Goal: Task Accomplishment & Management: Use online tool/utility

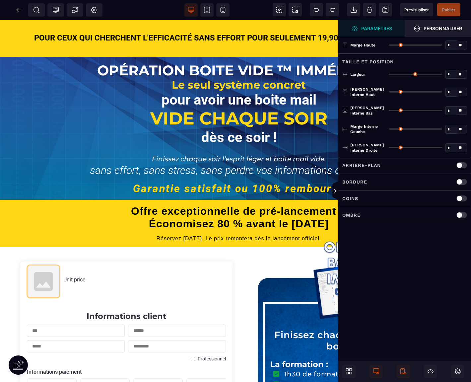
type input "*"
type input "***"
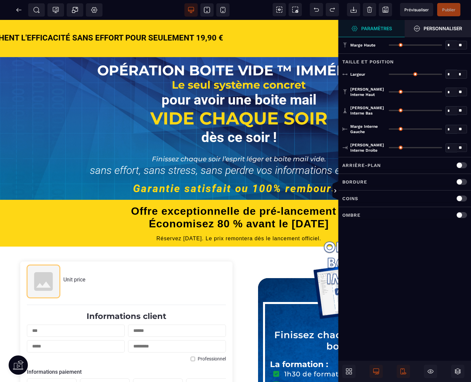
type input "***"
type input "**"
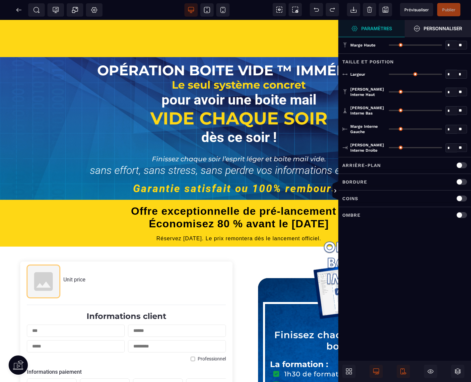
type input "**"
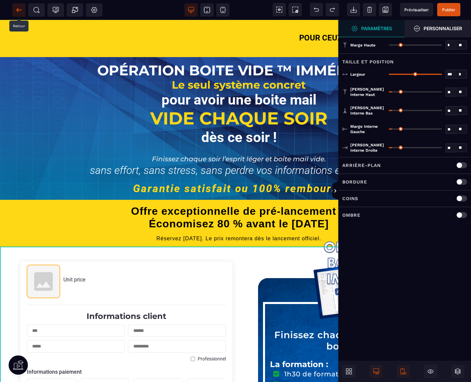
click at [16, 9] on icon at bounding box center [19, 10] width 7 height 7
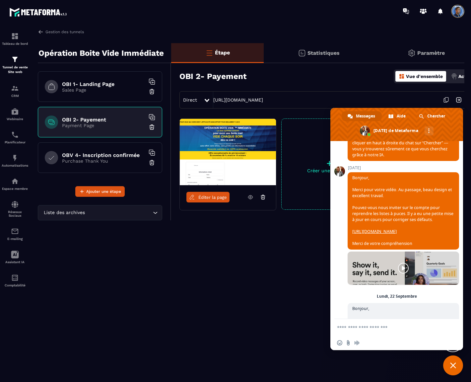
scroll to position [921, 0]
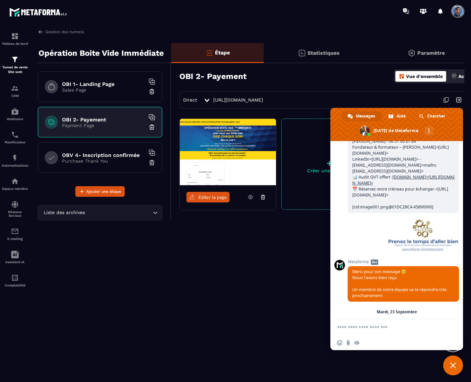
click at [459, 205] on body "Tableau de bord Tunnel de vente Site web CRM Webinaire Planificateur Automatisa…" at bounding box center [235, 191] width 471 height 382
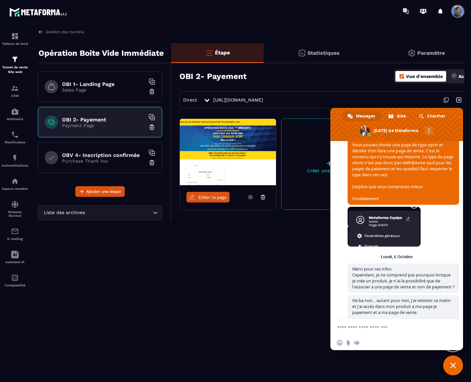
scroll to position [3306, 0]
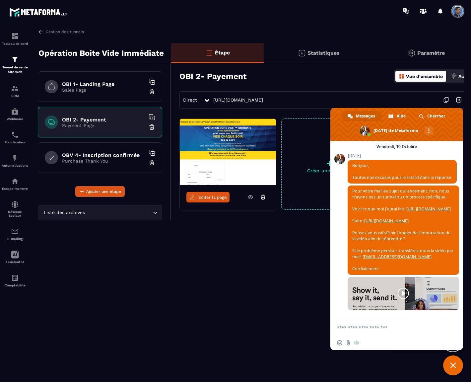
click at [400, 293] on link at bounding box center [402, 292] width 111 height 33
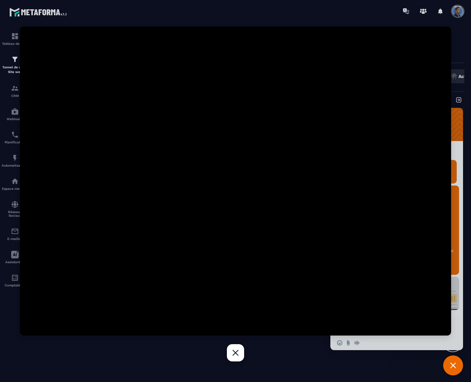
click at [239, 353] on div "Fermer" at bounding box center [235, 352] width 17 height 17
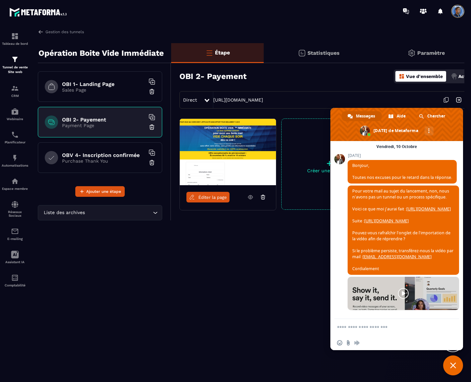
click at [450, 370] on span "Fermer le chat" at bounding box center [453, 365] width 20 height 20
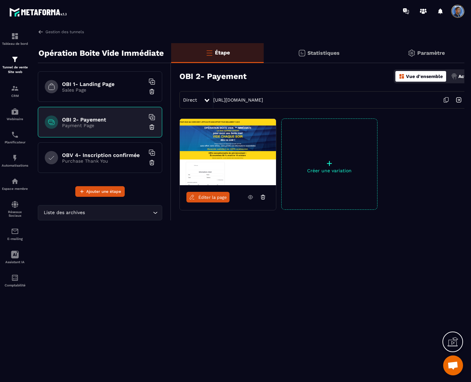
drag, startPoint x: 184, startPoint y: 285, endPoint x: 99, endPoint y: 270, distance: 86.2
click at [181, 285] on div "Gestion des tunnels Opération Boite Vide Immédiate OBI 1- Landing Page Sales Pa…" at bounding box center [247, 204] width 433 height 350
click at [14, 65] on p "Tunnel de vente Site web" at bounding box center [15, 69] width 27 height 9
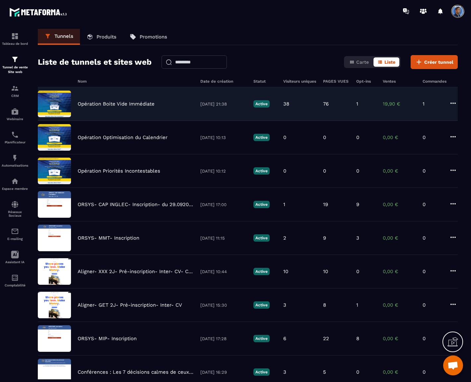
click at [101, 102] on p "Opération Boite Vide Immédiate" at bounding box center [116, 104] width 77 height 6
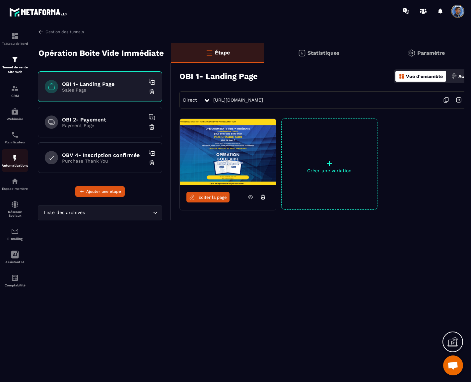
click at [11, 157] on img at bounding box center [15, 158] width 8 height 8
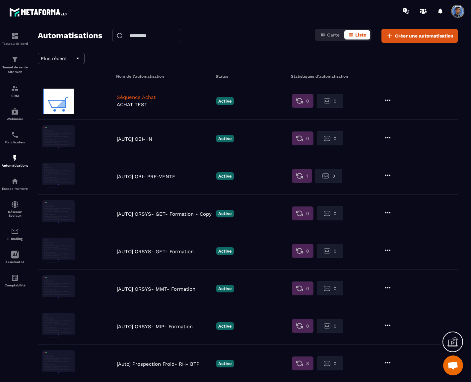
click at [147, 175] on p "[AUTO] OBI- PRE-VENTE" at bounding box center [165, 176] width 96 height 6
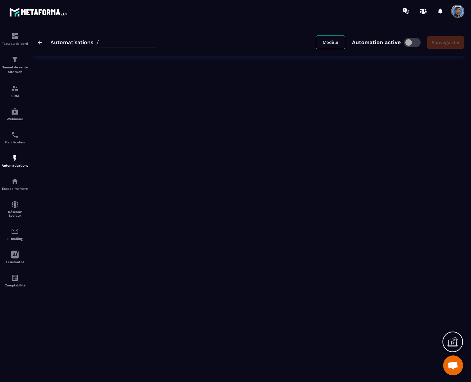
type input "**********"
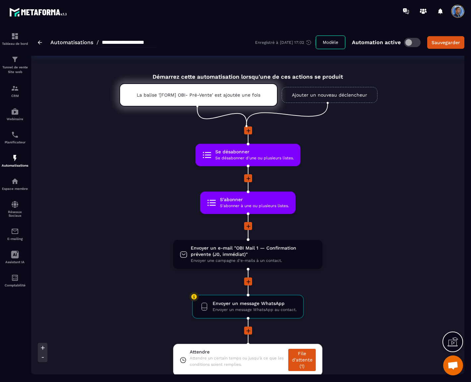
click at [359, 92] on link "Ajouter un nouveau déclencheur" at bounding box center [329, 95] width 96 height 16
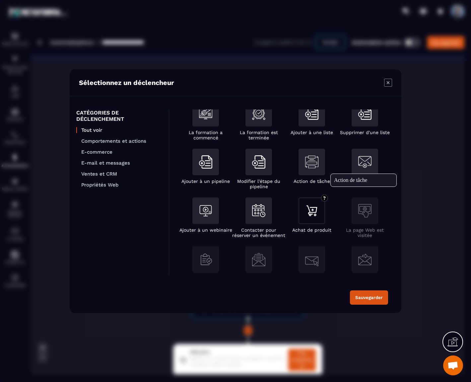
scroll to position [74, 0]
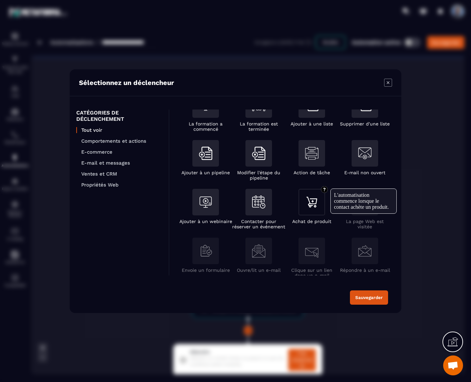
click at [310, 204] on img "Modal window" at bounding box center [311, 201] width 13 height 13
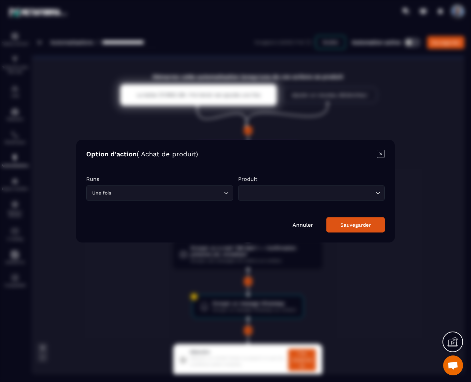
click at [225, 190] on icon "Search for option" at bounding box center [226, 192] width 7 height 7
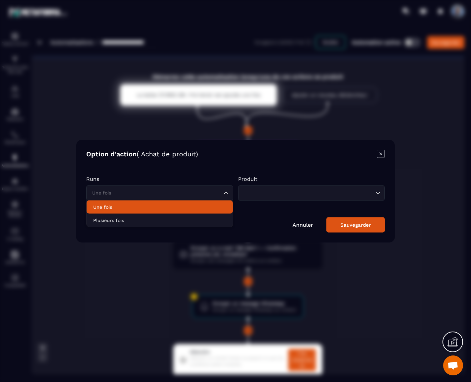
click at [206, 203] on p "Une fois" at bounding box center [159, 206] width 133 height 7
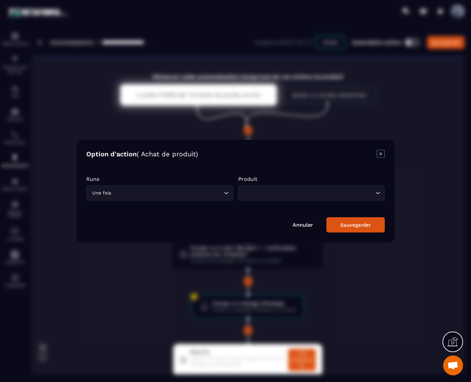
click at [377, 194] on icon "Search for option" at bounding box center [377, 192] width 7 height 7
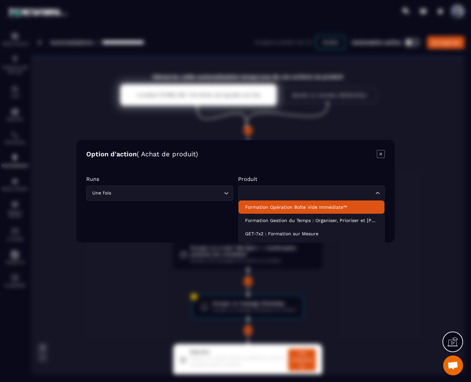
click at [359, 205] on p "Formation Opération Boîte Vide Immédiate™" at bounding box center [311, 206] width 133 height 7
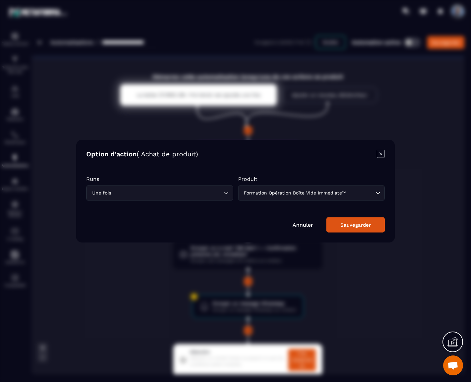
click at [357, 223] on div "Sauvegarder" at bounding box center [355, 224] width 30 height 6
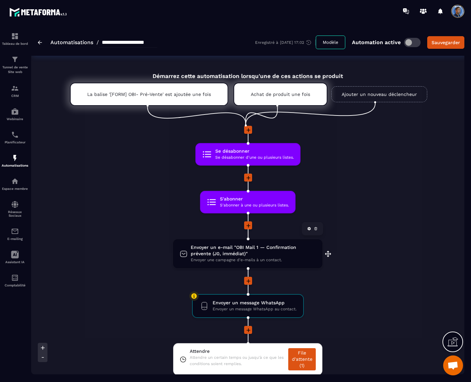
scroll to position [0, 0]
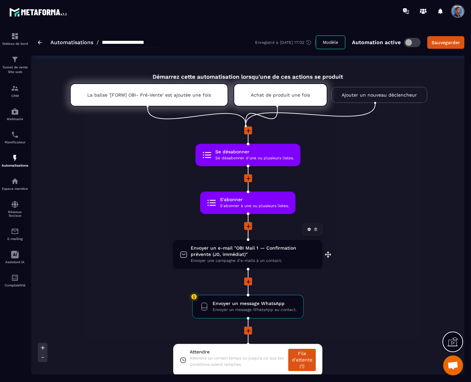
click at [266, 255] on span "Envoyer un e-mail "OBI Mail 1 — Confirmation prévente (J0, immédiat)"" at bounding box center [253, 251] width 125 height 13
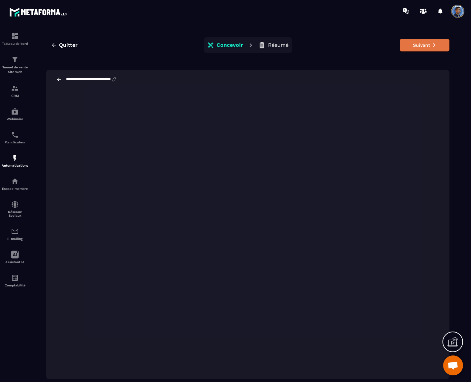
click at [420, 44] on button "Suivant" at bounding box center [424, 45] width 50 height 13
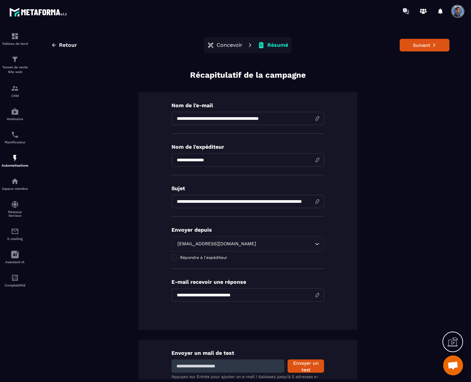
click at [421, 43] on button "Suivant" at bounding box center [424, 45] width 50 height 13
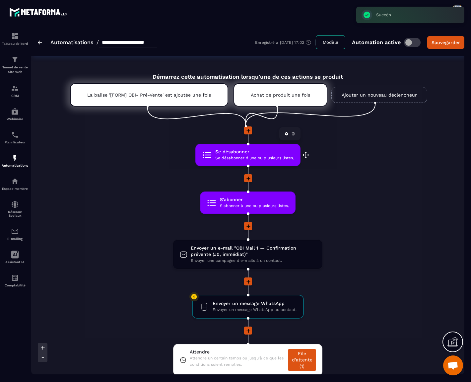
click at [267, 157] on span "Se désabonner d'une ou plusieurs listes." at bounding box center [254, 158] width 79 height 6
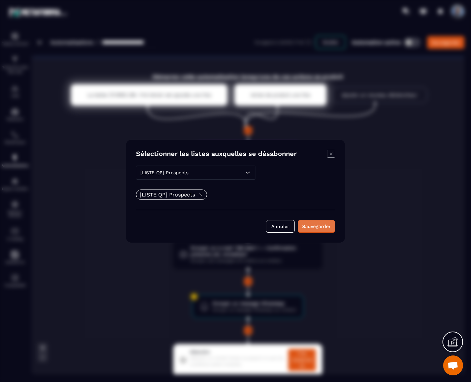
click at [326, 226] on div "Sauvegarder" at bounding box center [316, 226] width 29 height 7
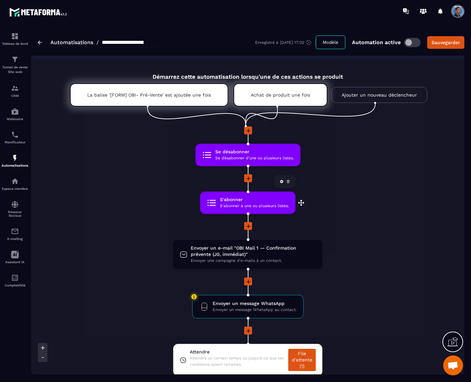
click at [261, 204] on span "S'abonner à une ou plusieurs listes." at bounding box center [254, 206] width 69 height 6
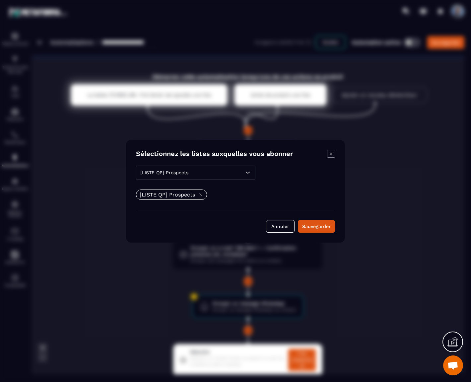
click at [249, 172] on icon "Modal window" at bounding box center [248, 172] width 4 height 2
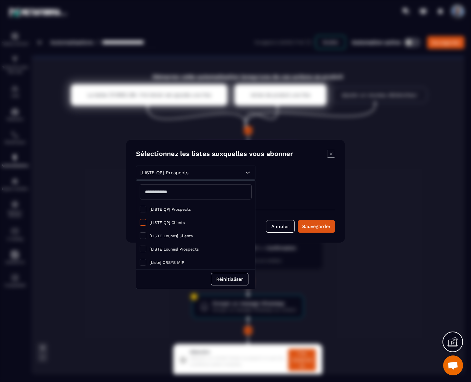
click at [174, 220] on span "[LISTE QP] Clients" at bounding box center [167, 222] width 35 height 5
click at [143, 209] on span "Modal window" at bounding box center [143, 209] width 7 height 7
click at [236, 278] on button "Réinitialiser" at bounding box center [229, 278] width 37 height 13
click at [143, 220] on span "Modal window" at bounding box center [143, 222] width 7 height 7
click at [317, 204] on div "[LISTE QP] Clients [LISTE QP] Prospects [LISTE QP] Clients [LISTE Lounes] Clien…" at bounding box center [235, 198] width 199 height 67
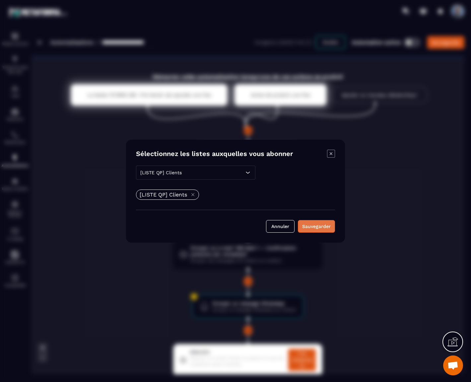
click at [322, 224] on div "Sauvegarder" at bounding box center [316, 226] width 29 height 7
